Goal: Information Seeking & Learning: Learn about a topic

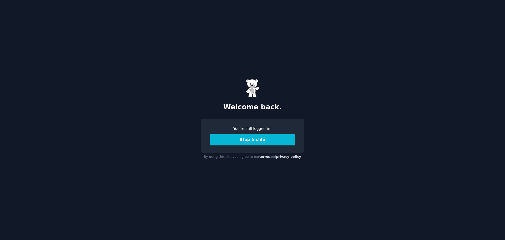
click at [258, 139] on button "Step Inside" at bounding box center [252, 139] width 85 height 11
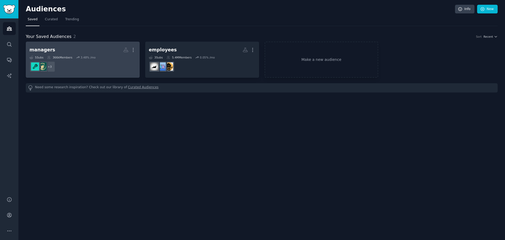
click at [113, 56] on div "5 Sub s 366k Members 3.48 % /mo" at bounding box center [82, 58] width 107 height 4
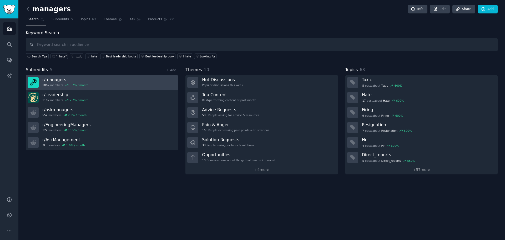
click at [126, 76] on link "r/ managers 186k members 3.7 % / month" at bounding box center [102, 82] width 152 height 15
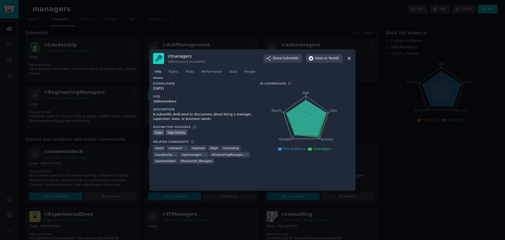
click at [348, 55] on div "r/ managers 186k members since [DATE] Share Subreddit View on Reddit" at bounding box center [252, 58] width 199 height 11
click at [174, 68] on link "Topics" at bounding box center [173, 73] width 13 height 11
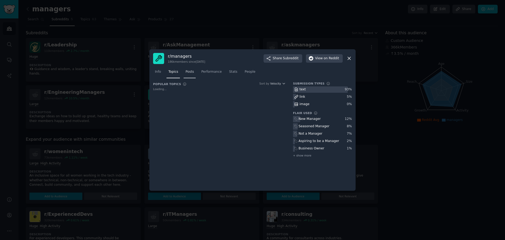
click at [191, 72] on span "Posts" at bounding box center [190, 71] width 8 height 5
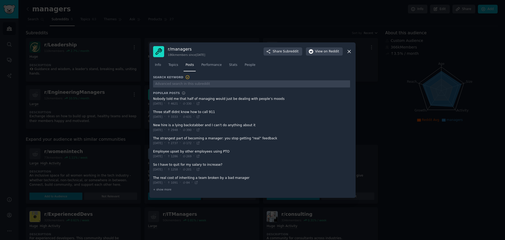
click at [227, 99] on span at bounding box center [251, 101] width 197 height 13
click at [187, 112] on span at bounding box center [251, 114] width 197 height 13
click at [184, 106] on span at bounding box center [251, 101] width 197 height 13
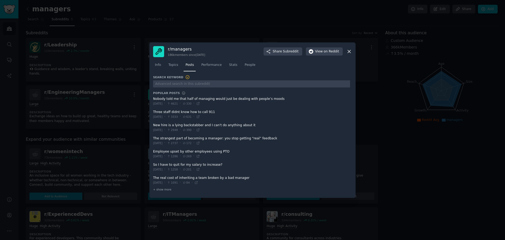
click at [189, 105] on div "[DATE] · 4621 · 330 ·" at bounding box center [176, 103] width 47 height 5
click at [189, 105] on span "330" at bounding box center [187, 104] width 9 height 4
click at [178, 105] on span "4621" at bounding box center [172, 104] width 11 height 4
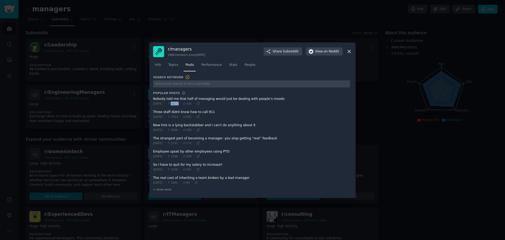
click at [178, 105] on span "4621" at bounding box center [172, 104] width 11 height 4
click at [200, 104] on icon at bounding box center [198, 104] width 4 height 4
click at [203, 63] on span "Performance" at bounding box center [211, 65] width 21 height 5
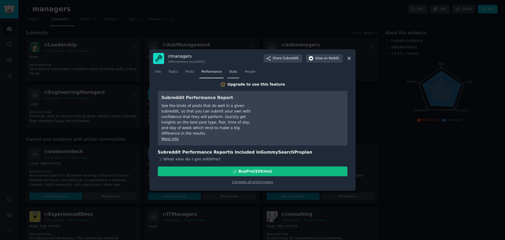
click at [227, 73] on link "Stats" at bounding box center [233, 73] width 12 height 11
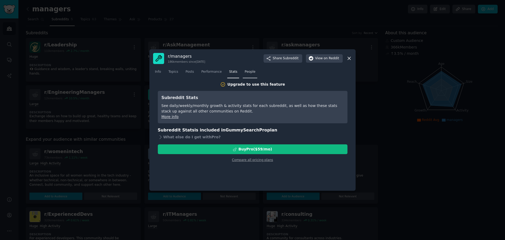
click at [246, 72] on span "People" at bounding box center [250, 71] width 11 height 5
click at [172, 117] on link "More info" at bounding box center [170, 116] width 17 height 4
click at [227, 74] on link "Stats" at bounding box center [233, 73] width 12 height 11
click at [227, 73] on link "Stats" at bounding box center [233, 73] width 12 height 11
click at [214, 73] on span "Performance" at bounding box center [211, 71] width 21 height 5
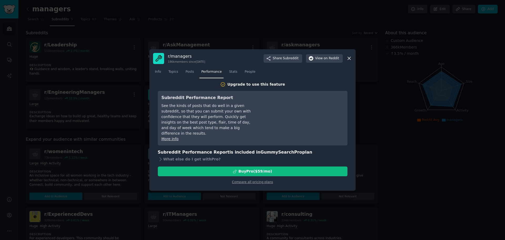
click at [181, 77] on nav "Info Topics Posts Performance Stats People" at bounding box center [252, 73] width 199 height 11
click at [193, 73] on link "Posts" at bounding box center [190, 73] width 12 height 11
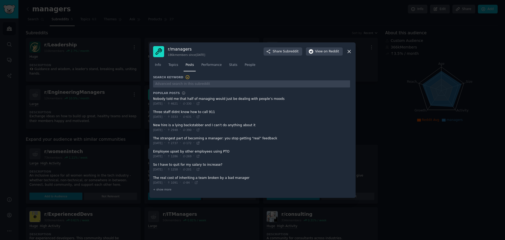
click at [200, 142] on icon at bounding box center [198, 143] width 4 height 4
click at [155, 190] on span "+ show more" at bounding box center [162, 189] width 18 height 4
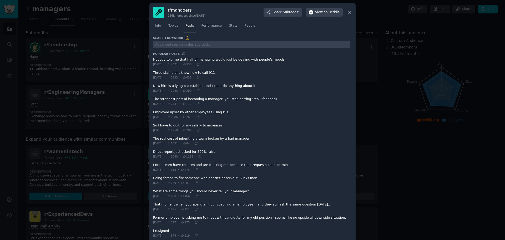
scroll to position [1, 0]
click at [198, 209] on icon at bounding box center [196, 209] width 4 height 4
